Goal: Transaction & Acquisition: Book appointment/travel/reservation

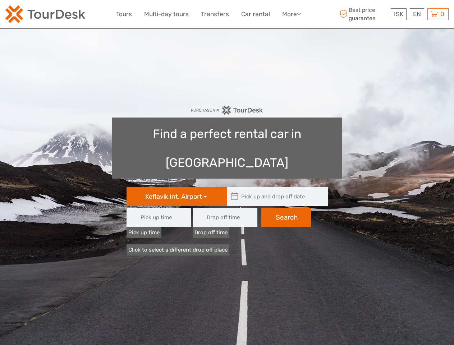
type input "08:00"
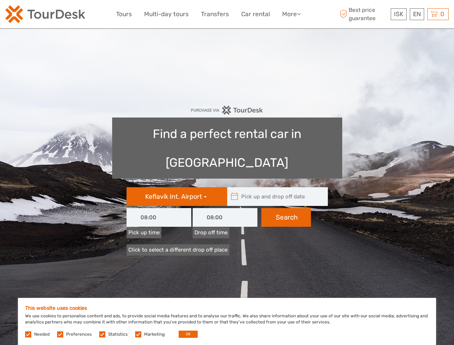
click at [291, 14] on link "More" at bounding box center [291, 14] width 19 height 10
click at [299, 14] on icon at bounding box center [299, 14] width 4 height 6
click at [398, 14] on span "ISK" at bounding box center [398, 13] width 9 height 7
click at [416, 14] on div "EN English Español Deutsch" at bounding box center [417, 14] width 14 height 12
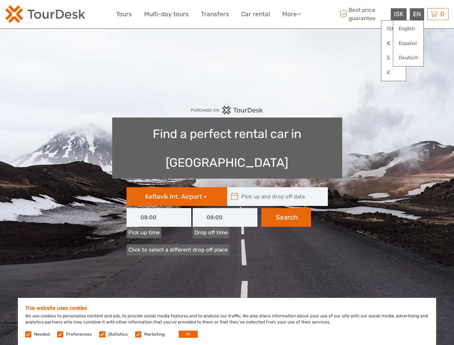
click at [438, 14] on div "0 Items Total 0 ISK Checkout The shopping cart is empty." at bounding box center [437, 14] width 21 height 12
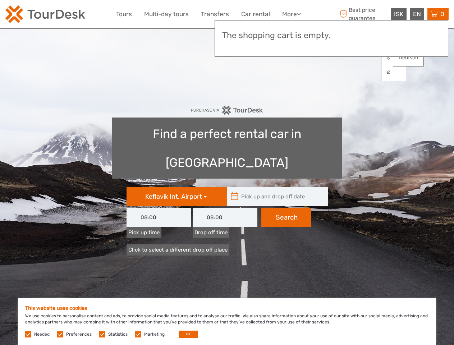
click at [234, 191] on icon at bounding box center [235, 196] width 8 height 11
click at [276, 187] on input "text" at bounding box center [275, 196] width 97 height 19
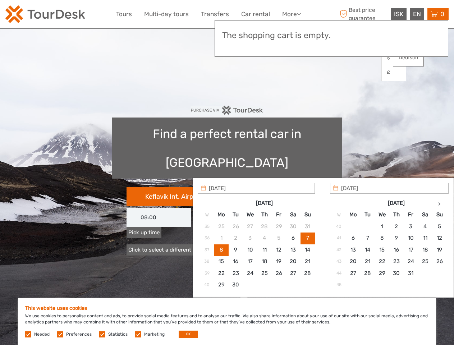
click at [286, 189] on input "[DATE]" at bounding box center [256, 188] width 117 height 11
type input "[DATE] - [DATE]"
click at [185, 334] on button "OK" at bounding box center [188, 333] width 19 height 7
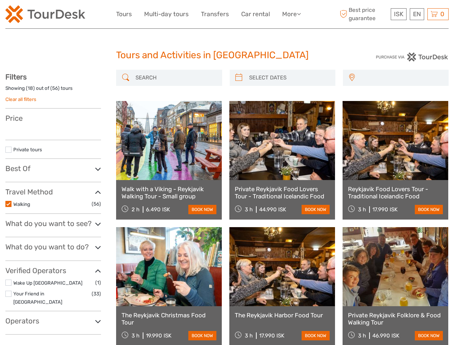
select select
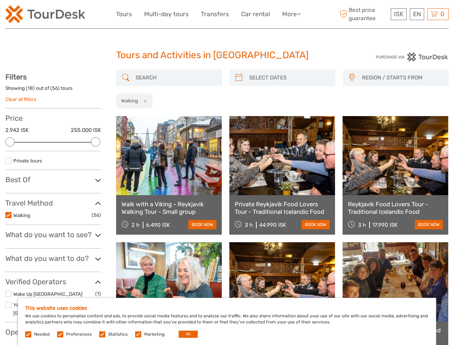
click at [291, 14] on link "More" at bounding box center [291, 14] width 19 height 10
click at [299, 14] on icon at bounding box center [299, 14] width 4 height 6
click at [398, 14] on span "ISK" at bounding box center [398, 13] width 9 height 7
click at [416, 14] on div "EN English Español Deutsch" at bounding box center [417, 14] width 14 height 12
click at [438, 14] on div "0 Items Total 0 ISK Checkout The shopping cart is empty." at bounding box center [437, 14] width 21 height 12
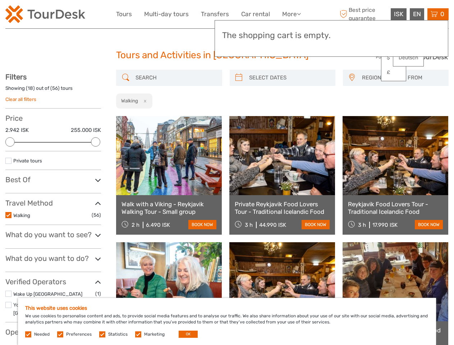
click at [10, 142] on div at bounding box center [9, 141] width 9 height 9
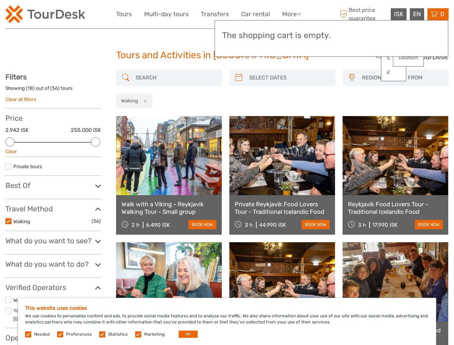
click at [96, 162] on div "Private tours" at bounding box center [53, 168] width 96 height 13
click at [239, 116] on link at bounding box center [282, 155] width 106 height 79
click at [288, 116] on link at bounding box center [282, 155] width 106 height 79
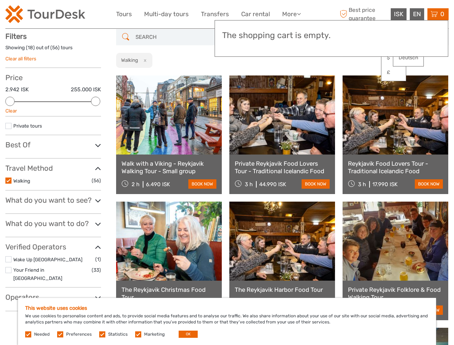
click at [351, 78] on link at bounding box center [395, 114] width 106 height 79
